Goal: Task Accomplishment & Management: Manage account settings

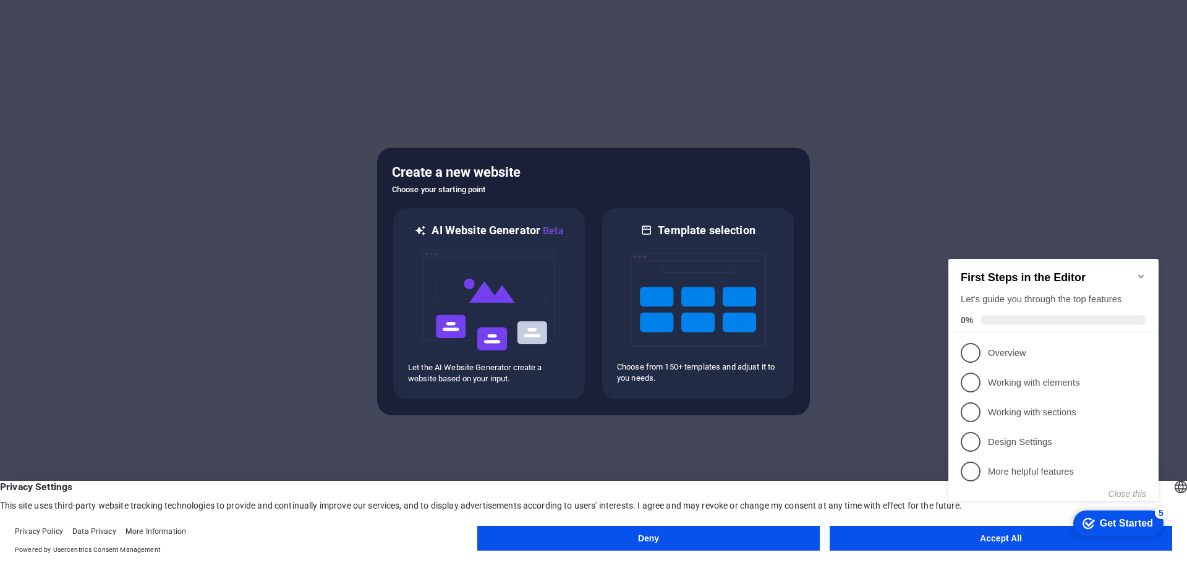
click at [932, 545] on button "Accept All" at bounding box center [1001, 538] width 343 height 25
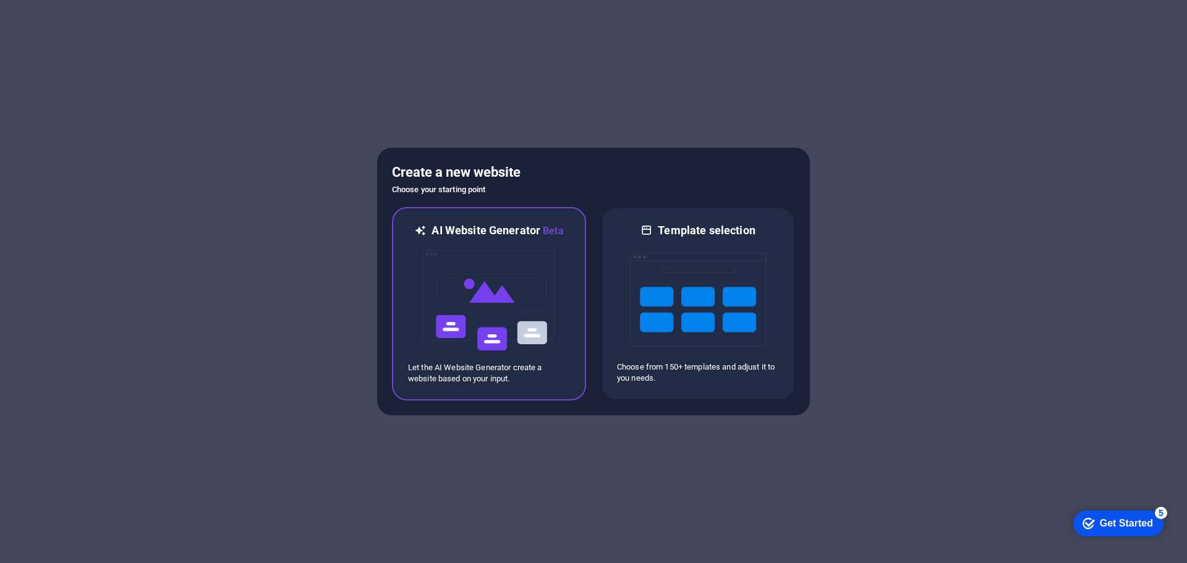
click at [487, 297] on img at bounding box center [489, 301] width 136 height 124
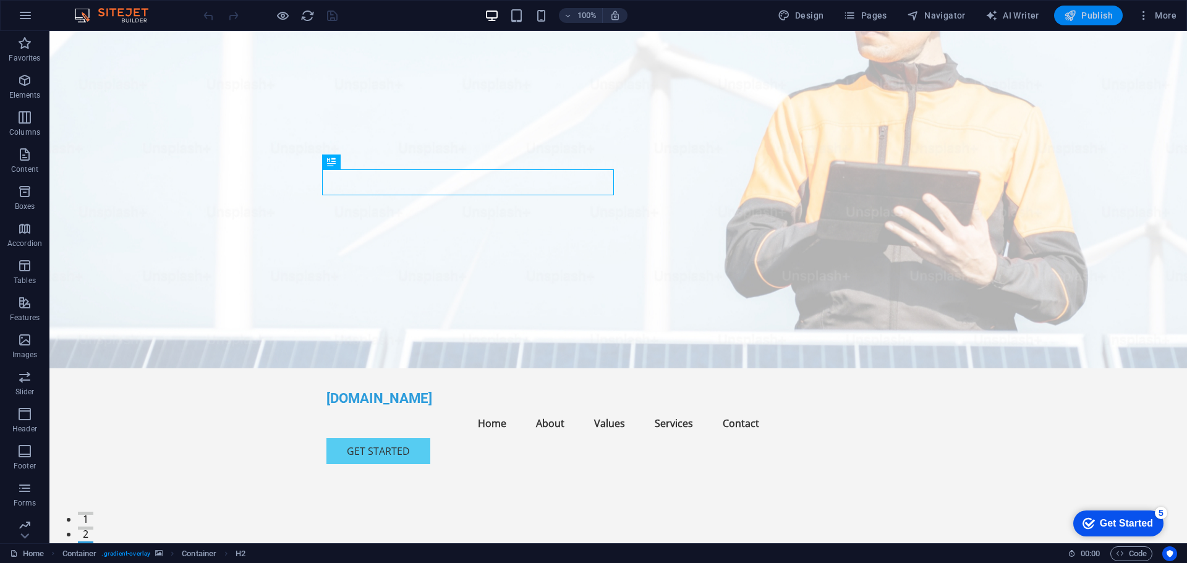
click at [1106, 19] on span "Publish" at bounding box center [1088, 15] width 49 height 12
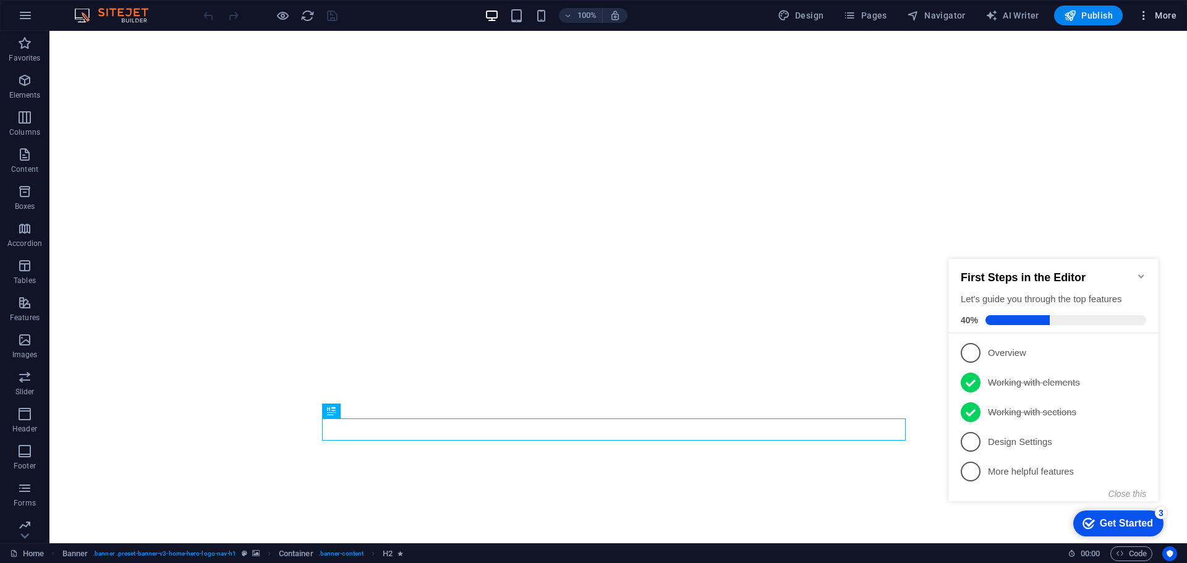
click at [1157, 16] on span "More" at bounding box center [1157, 15] width 39 height 12
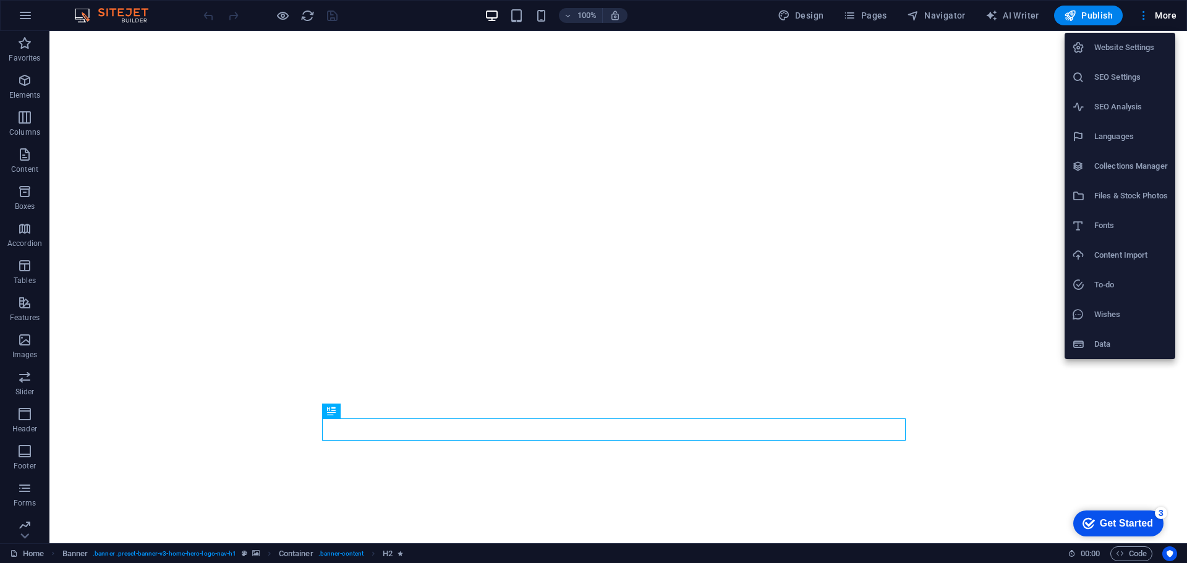
click at [1125, 47] on h6 "Website Settings" at bounding box center [1131, 47] width 74 height 15
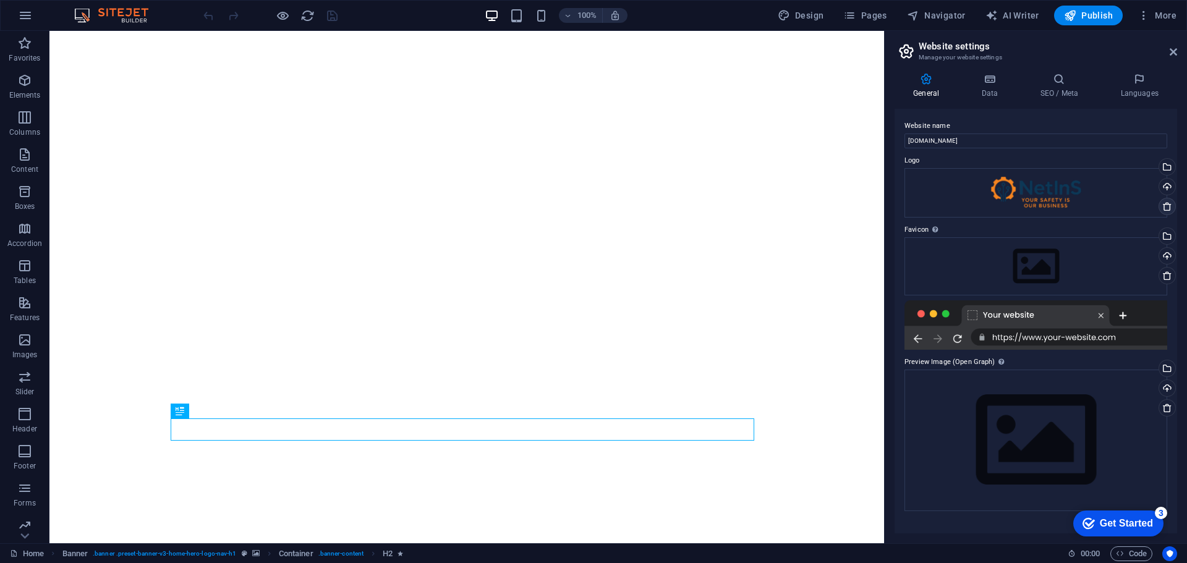
click at [1166, 208] on icon at bounding box center [1167, 207] width 10 height 10
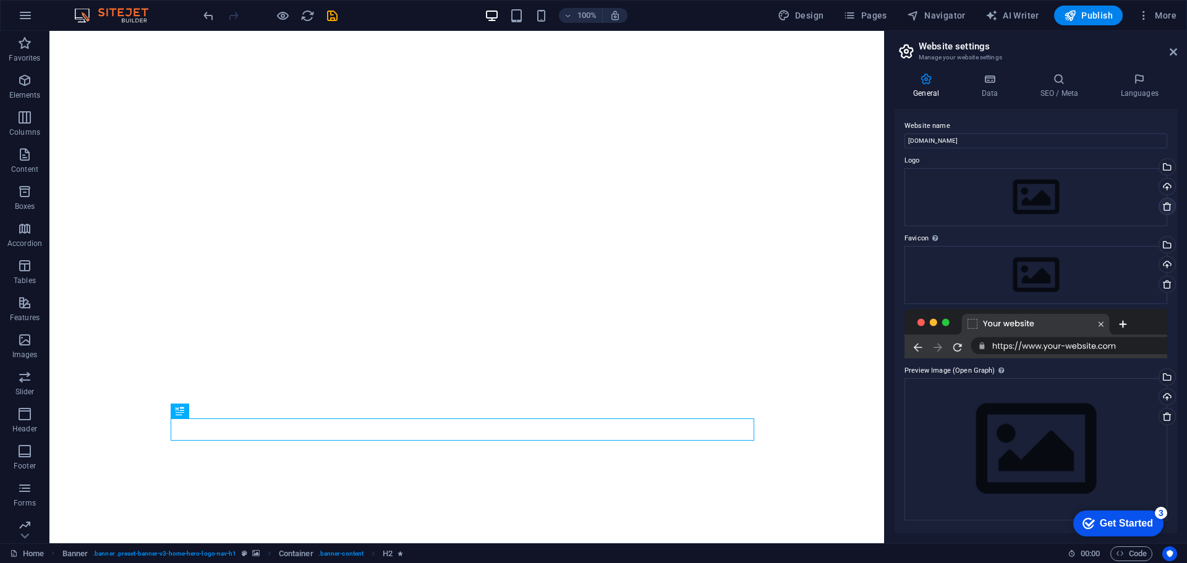
click at [1166, 208] on icon at bounding box center [1167, 207] width 10 height 10
drag, startPoint x: 1167, startPoint y: 114, endPoint x: 1172, endPoint y: 57, distance: 57.7
click at [1168, 113] on div "Website name aigenerated.ics4energy.com Logo Drag files here, click to choose f…" at bounding box center [1036, 321] width 283 height 425
click at [1172, 51] on icon at bounding box center [1173, 52] width 7 height 10
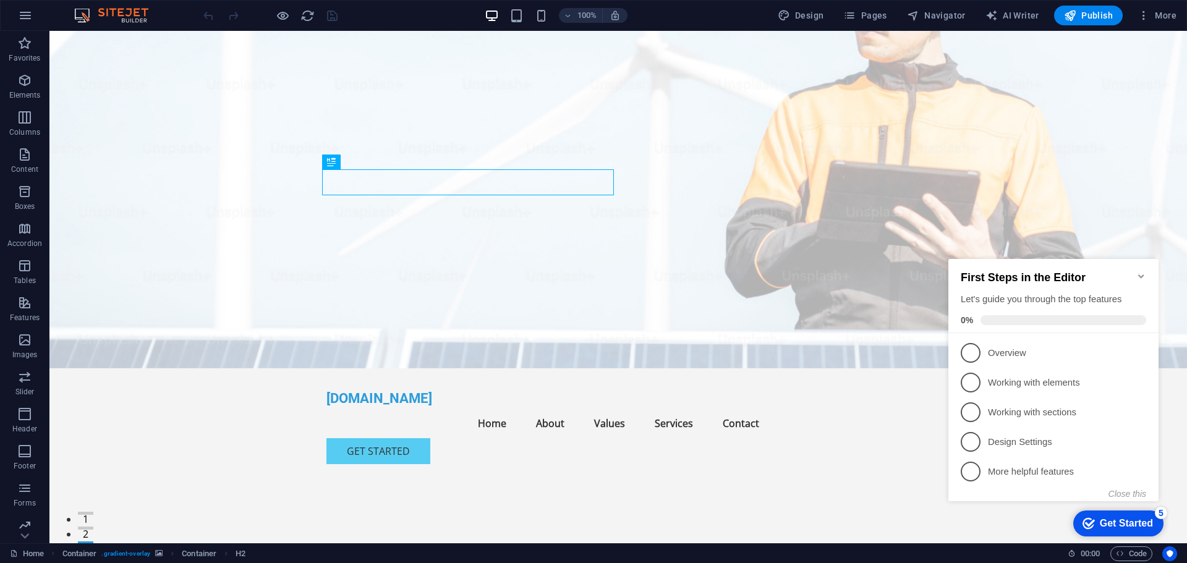
click at [1140, 273] on icon "Minimize checklist" at bounding box center [1142, 276] width 10 height 10
